Goal: Task Accomplishment & Management: Use online tool/utility

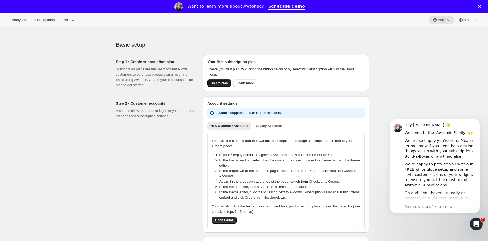
click at [214, 80] on button "Create plan" at bounding box center [219, 82] width 24 height 7
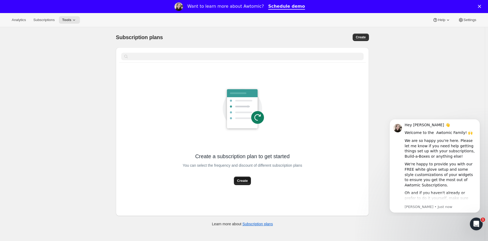
click at [242, 180] on span "Create" at bounding box center [242, 180] width 11 height 5
select select "WEEK"
select select "MONTH"
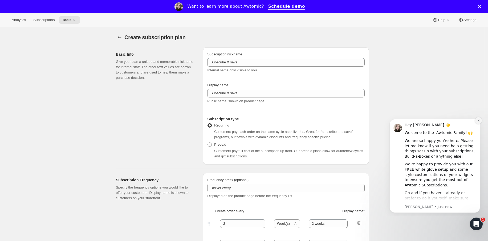
click at [476, 122] on button "Dismiss notification" at bounding box center [478, 120] width 7 height 7
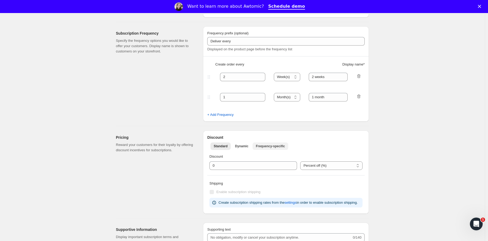
scroll to position [148, 0]
click at [243, 144] on span "Dynamic" at bounding box center [241, 145] width 13 height 4
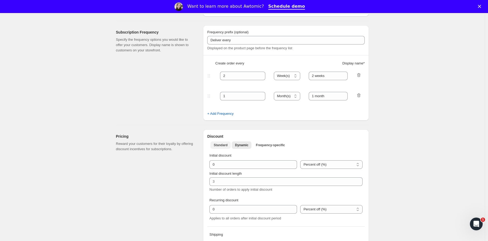
click at [226, 144] on span "Standard" at bounding box center [221, 145] width 14 height 4
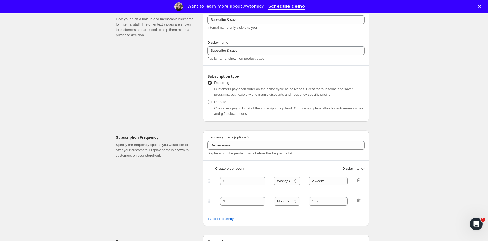
scroll to position [0, 0]
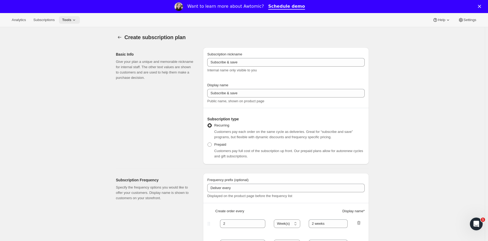
click at [69, 17] on button "Tools" at bounding box center [69, 19] width 21 height 7
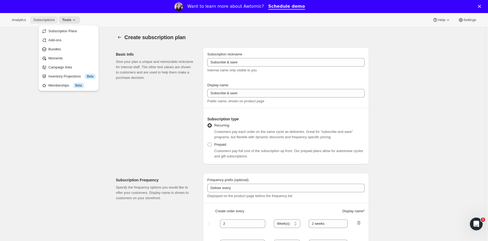
click at [39, 22] on span "Subscriptions" at bounding box center [43, 20] width 21 height 4
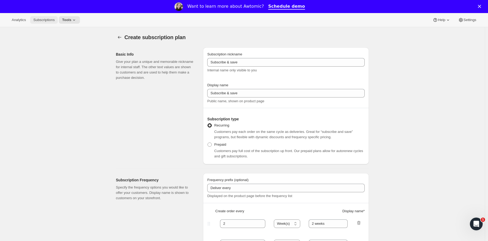
click at [281, 119] on h2 "Subscription type" at bounding box center [285, 118] width 157 height 5
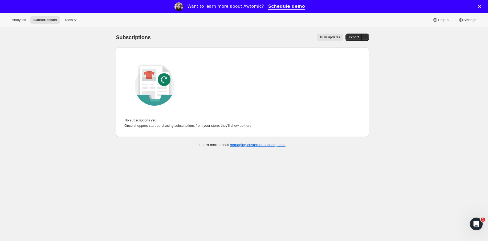
click at [332, 39] on span "Bulk updates" at bounding box center [330, 37] width 20 height 4
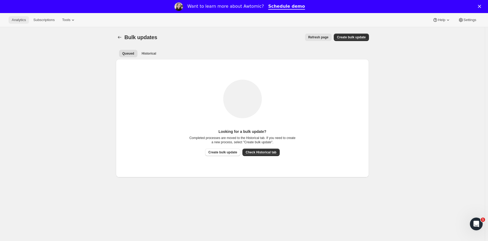
click at [18, 19] on span "Analytics" at bounding box center [19, 20] width 14 height 4
